Goal: Find specific page/section: Find specific page/section

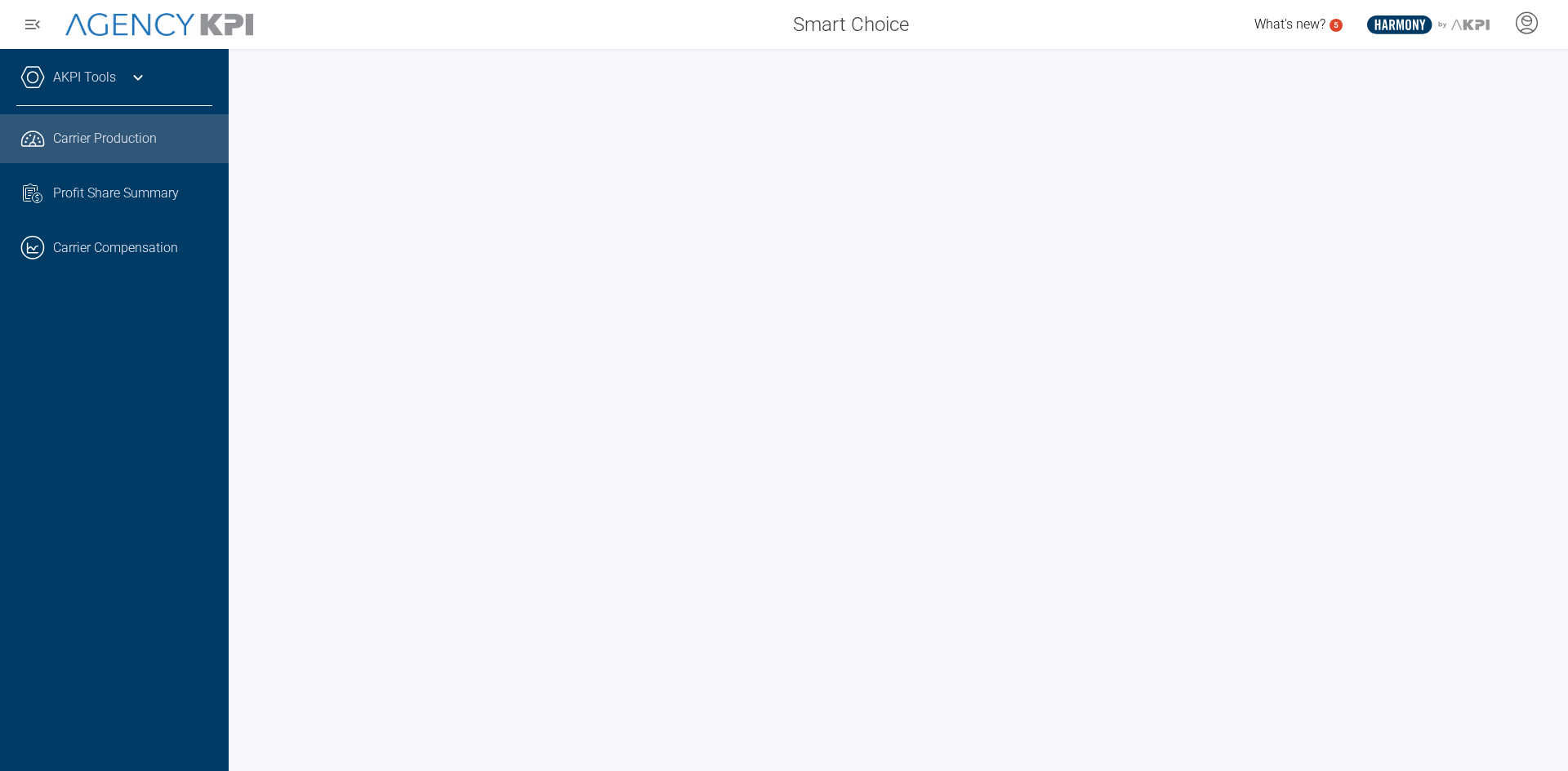
click at [238, 352] on div at bounding box center [898, 409] width 1339 height 722
